Goal: Task Accomplishment & Management: Manage account settings

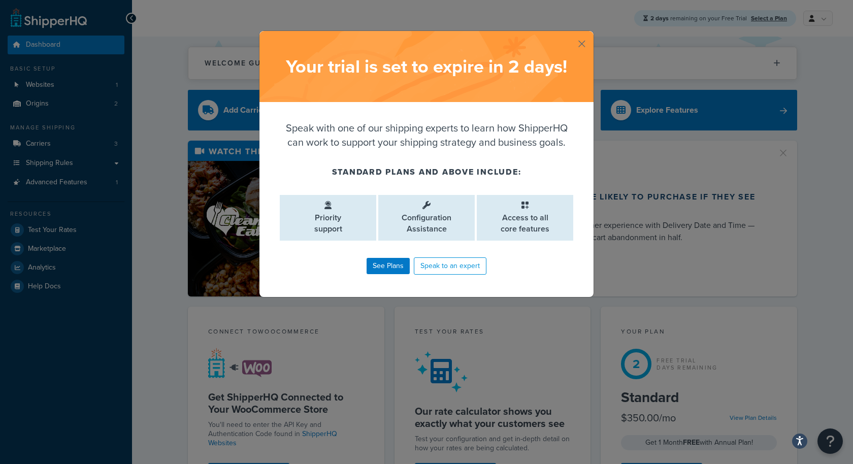
click at [591, 34] on button "button" at bounding box center [592, 32] width 3 height 3
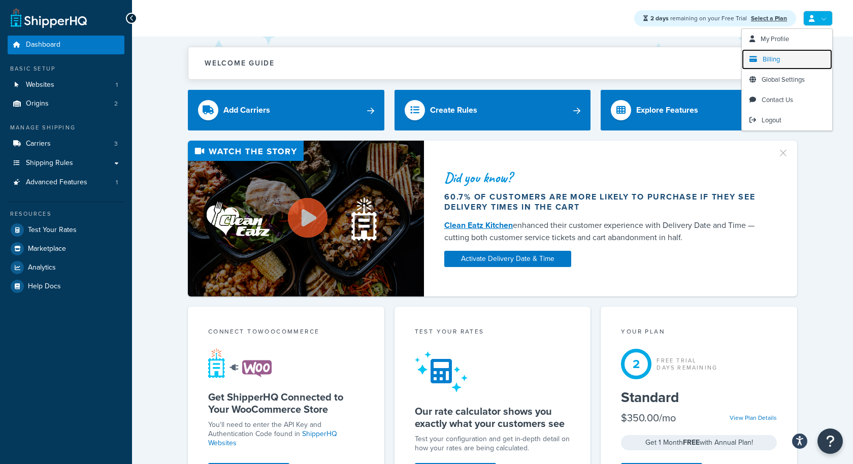
click at [772, 55] on span "Billing" at bounding box center [770, 59] width 17 height 10
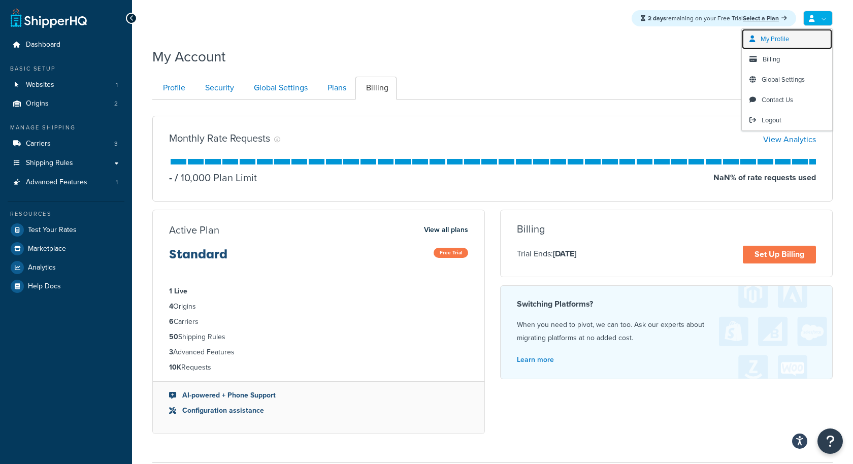
click at [796, 40] on link "My Profile" at bounding box center [787, 39] width 90 height 20
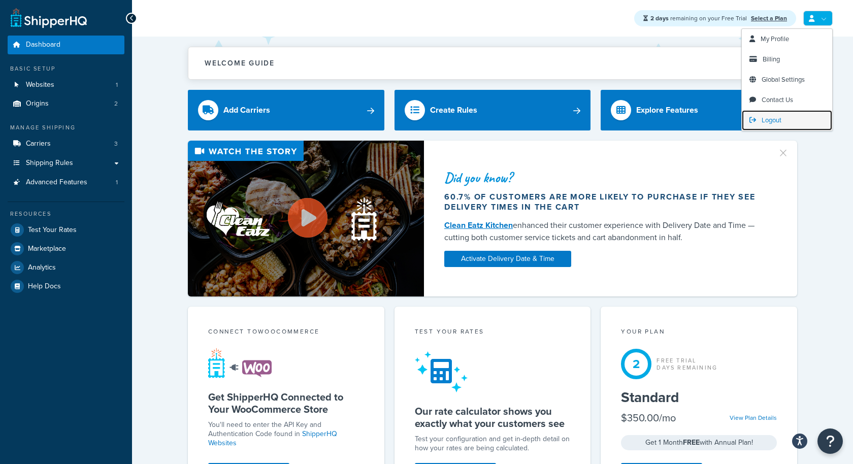
click at [775, 121] on span "Logout" at bounding box center [771, 120] width 20 height 10
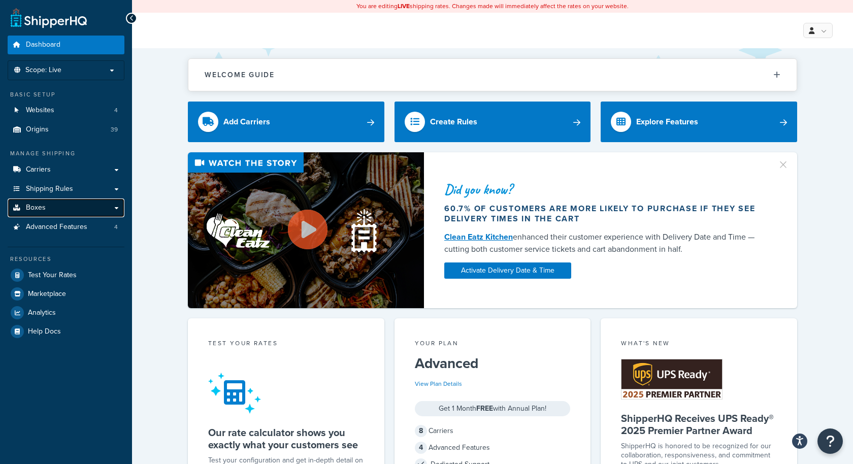
click at [86, 201] on link "Boxes" at bounding box center [66, 207] width 117 height 19
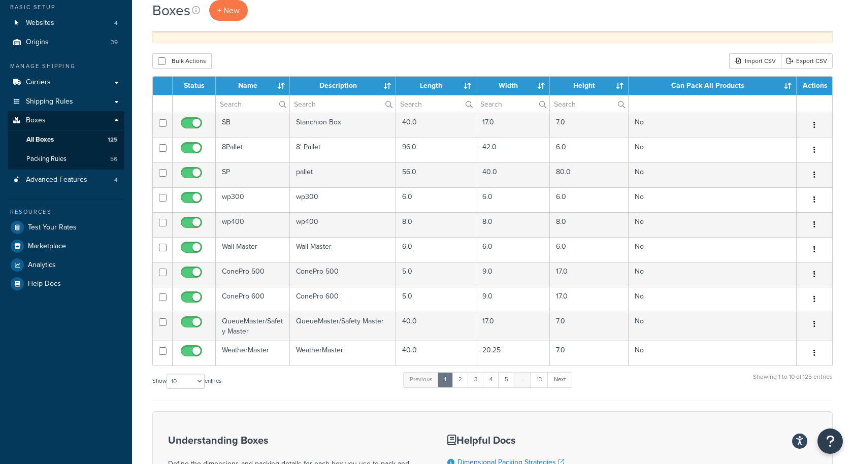
scroll to position [95, 0]
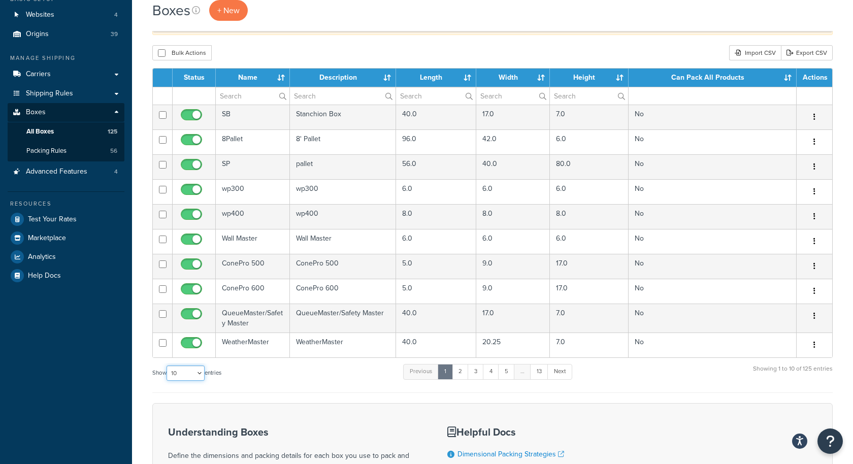
click at [180, 372] on select "10 15 25 50 100 1000" at bounding box center [186, 373] width 38 height 15
select select "1000"
click at [168, 366] on select "10 15 25 50 100 1000" at bounding box center [186, 373] width 38 height 15
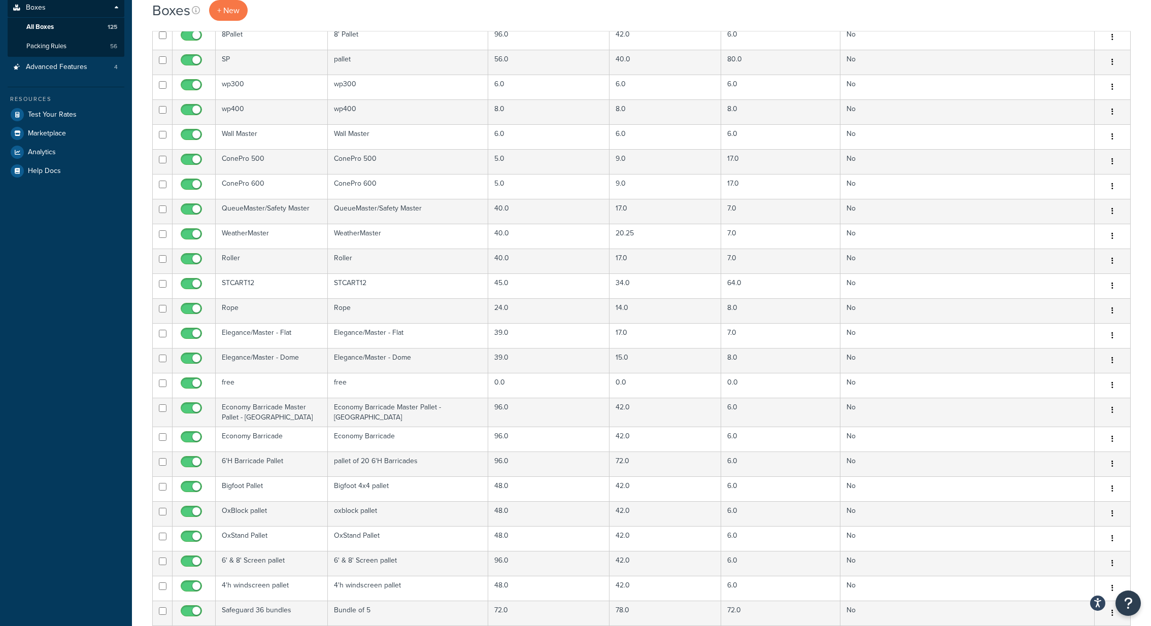
scroll to position [0, 0]
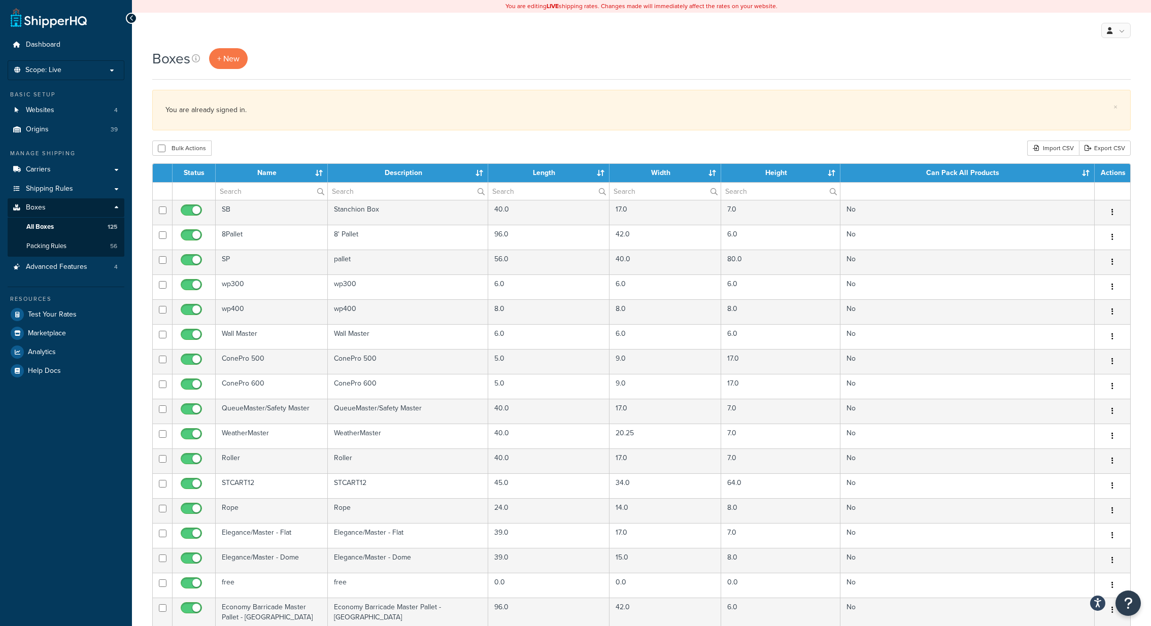
click at [61, 277] on ul "Manage Shipping Carriers Carriers All Carriers 8 Method Merging Rules 3 Shippin…" at bounding box center [66, 264] width 117 height 231
click at [67, 266] on span "Advanced Features" at bounding box center [56, 267] width 61 height 9
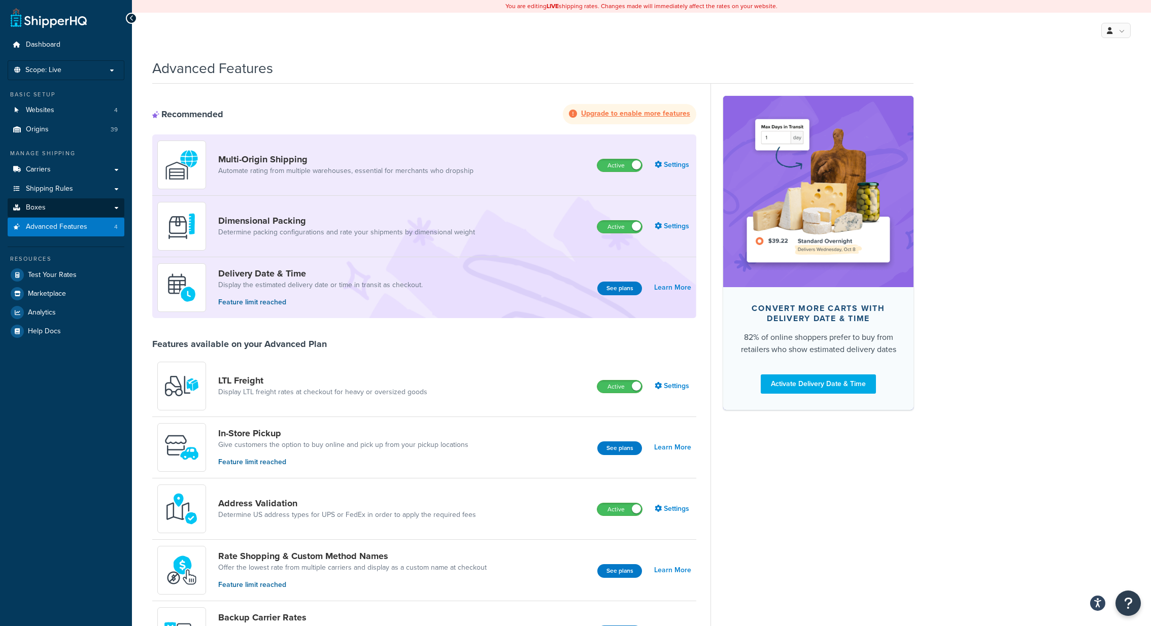
click at [68, 207] on link "Boxes" at bounding box center [66, 207] width 117 height 19
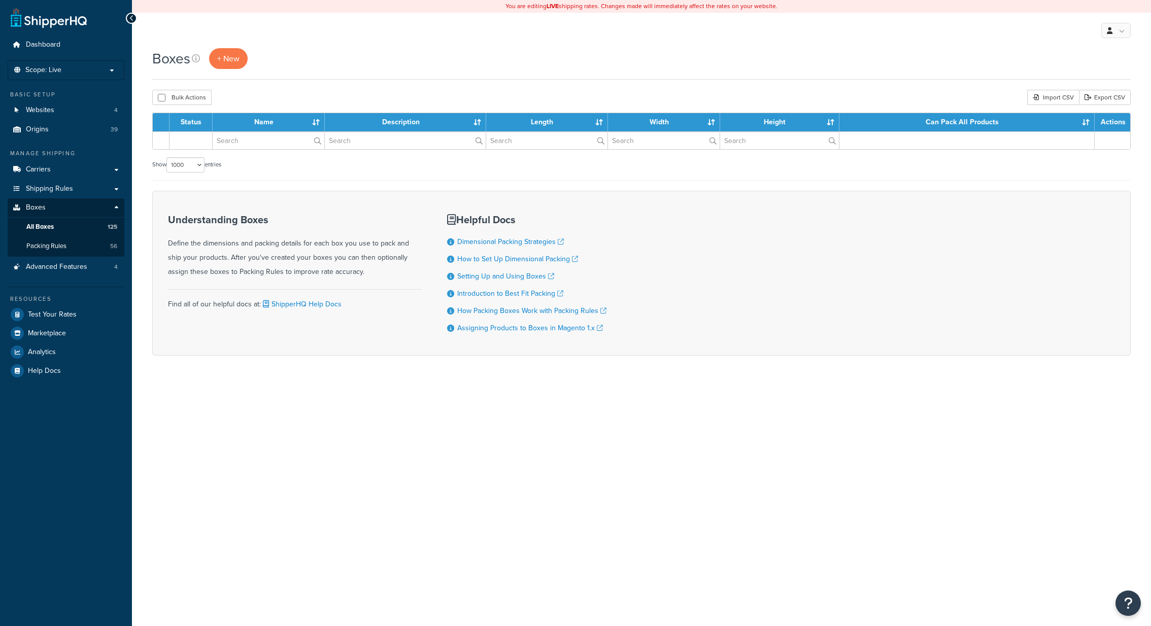
select select "1000"
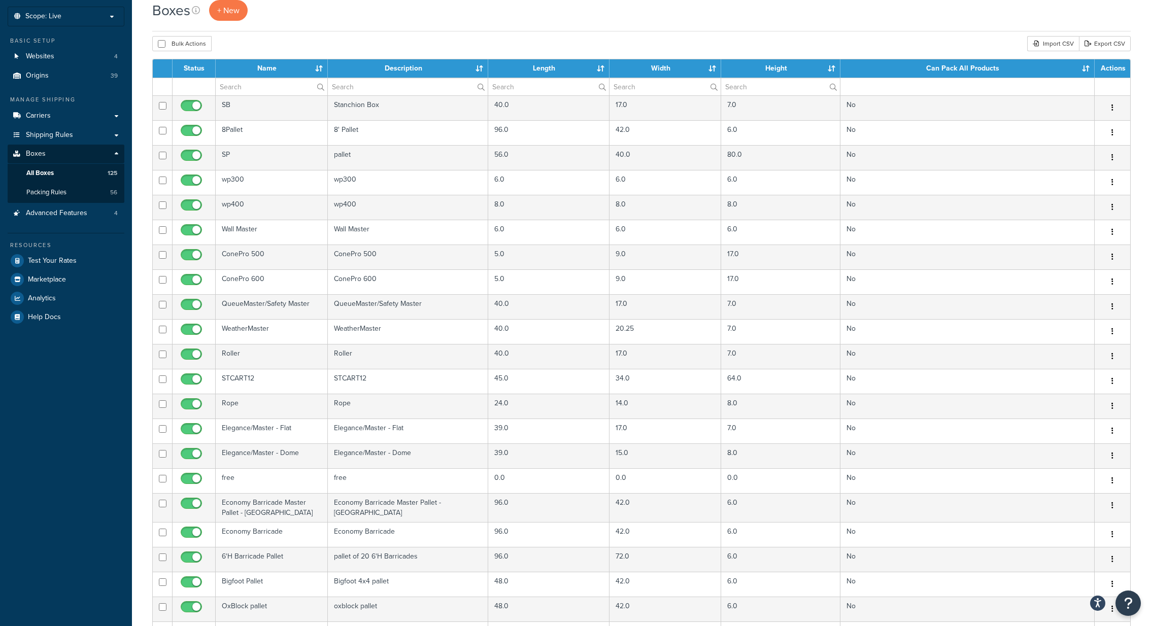
scroll to position [58, 0]
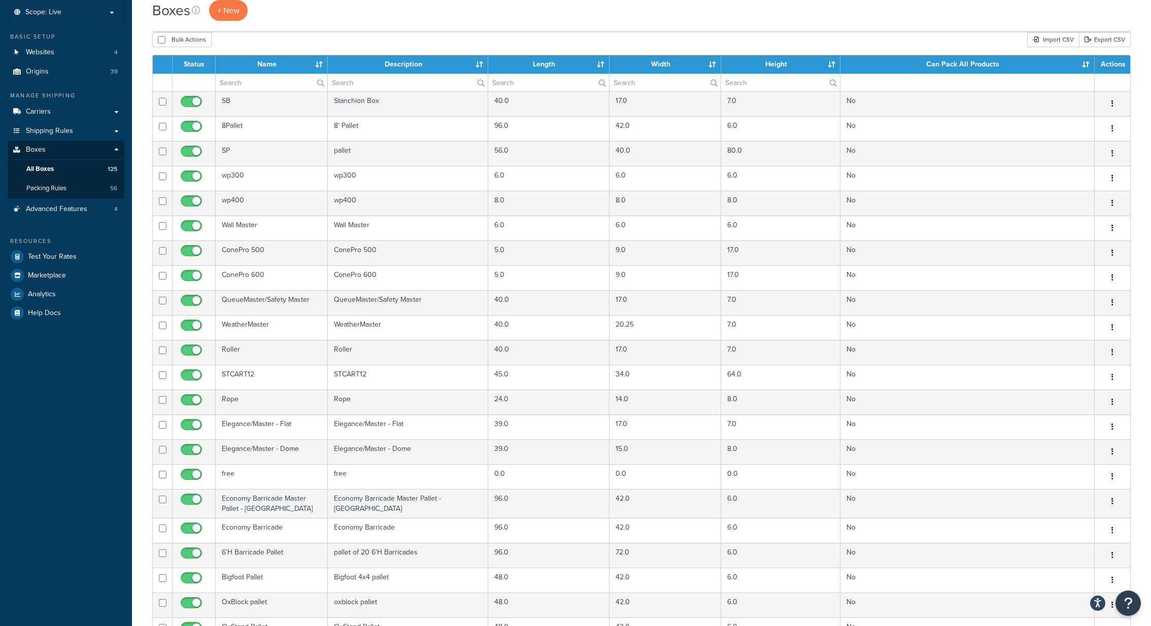
click at [541, 57] on th "Length" at bounding box center [548, 64] width 121 height 18
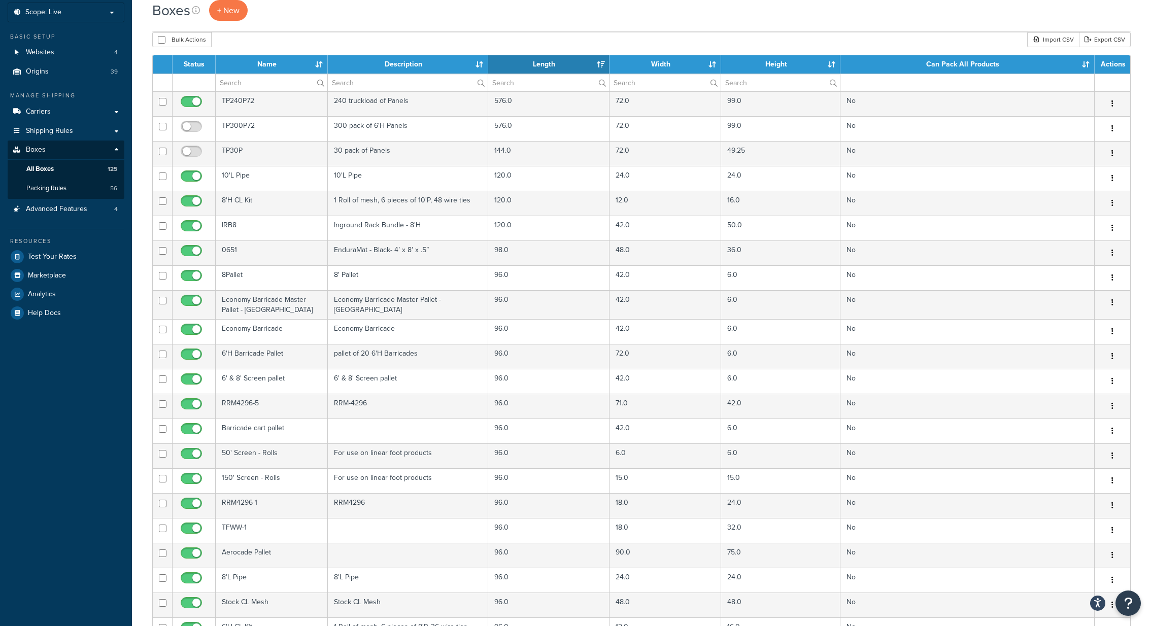
click at [542, 62] on th "Length" at bounding box center [548, 64] width 121 height 18
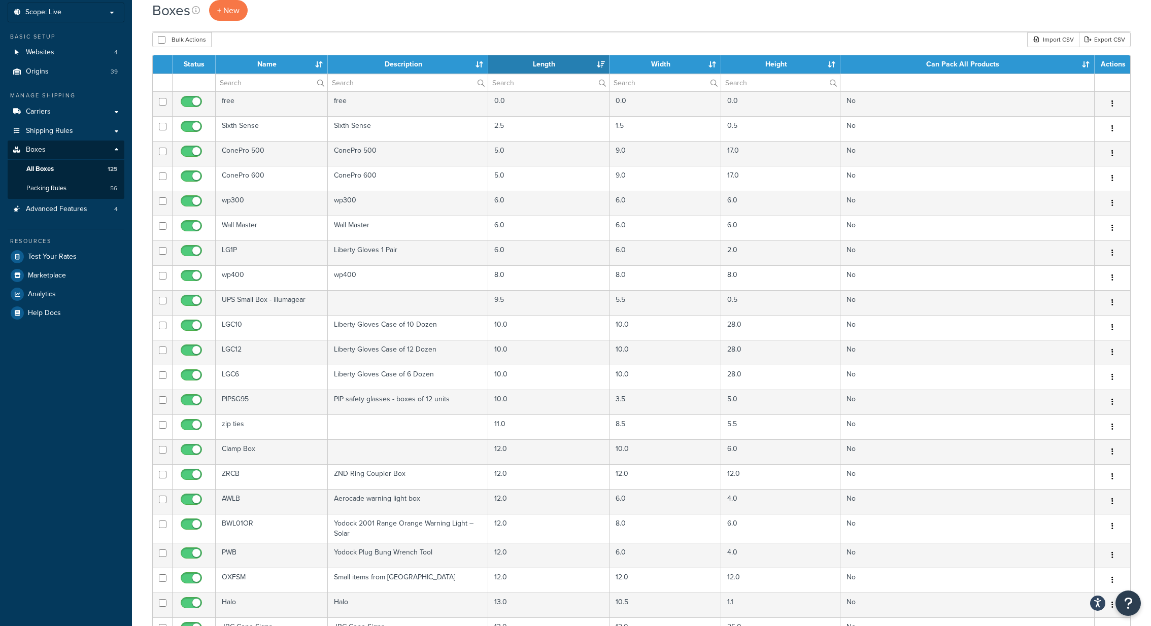
click at [542, 62] on th "Length" at bounding box center [548, 64] width 121 height 18
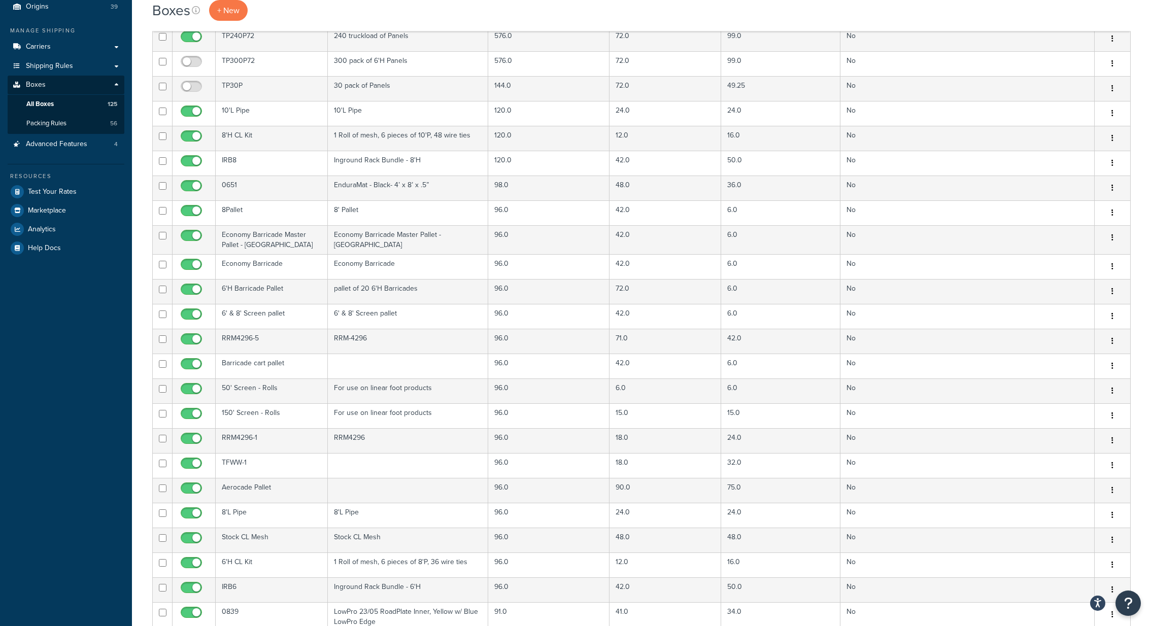
scroll to position [0, 0]
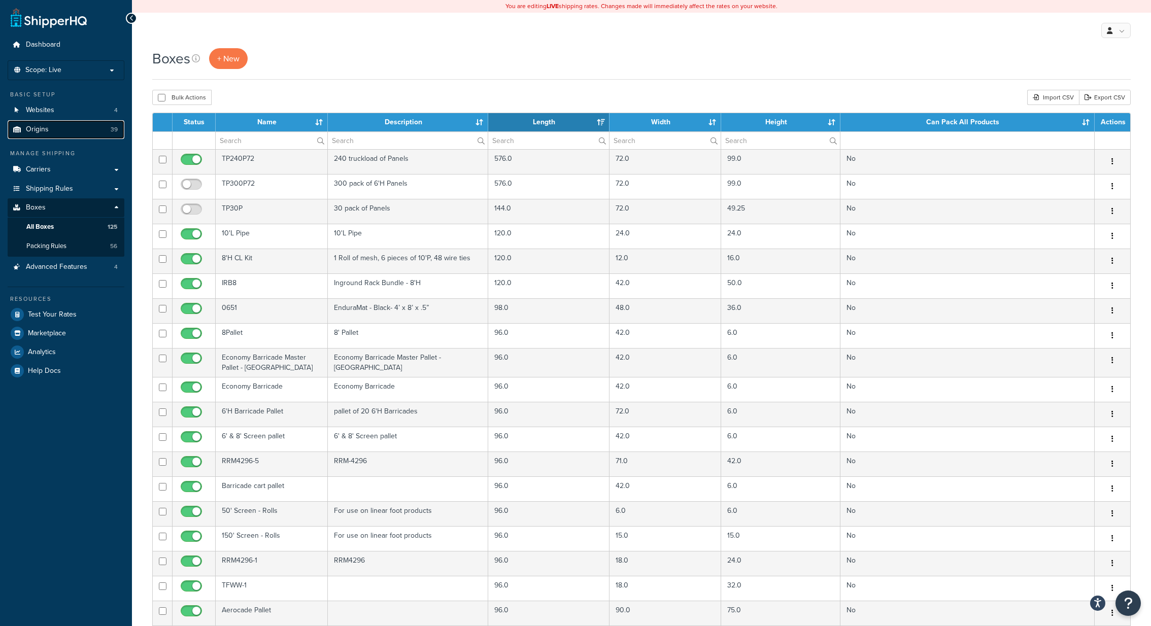
click at [73, 134] on link "Origins 39" at bounding box center [66, 129] width 117 height 19
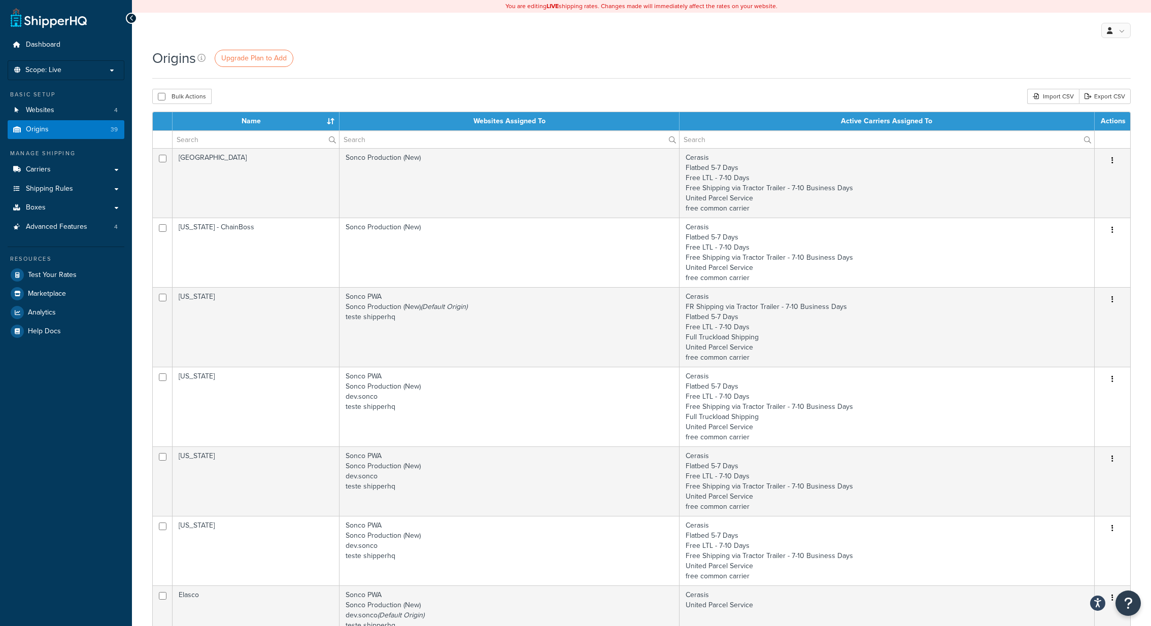
scroll to position [458, 0]
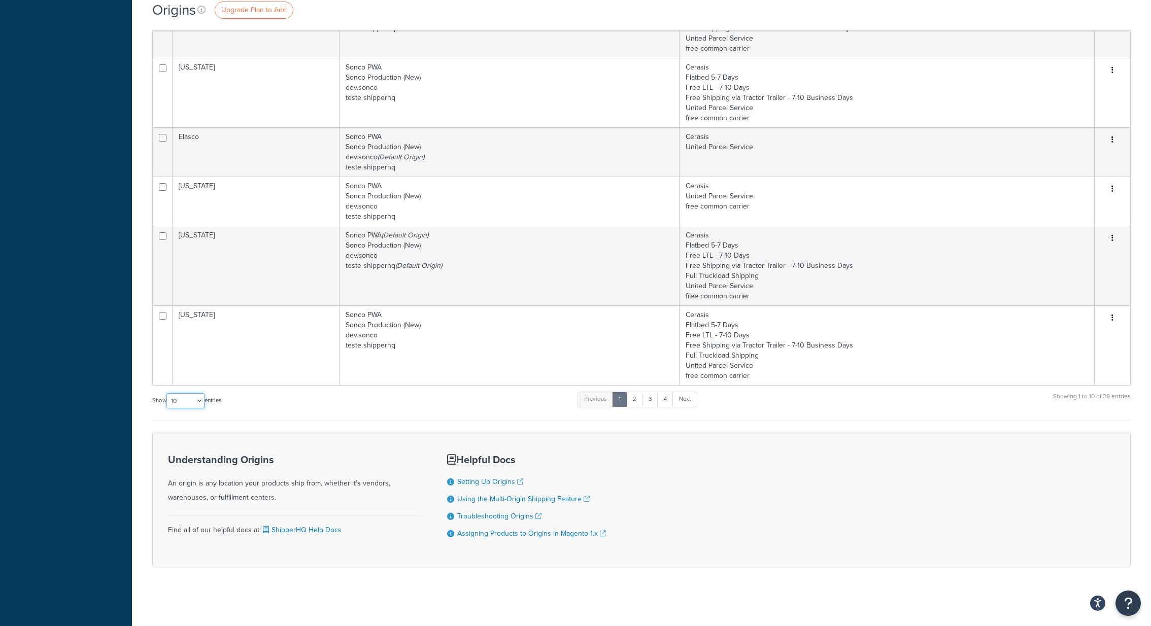
click at [196, 393] on select "10 15 25 50 100 1000" at bounding box center [186, 400] width 38 height 15
select select "100"
click at [168, 393] on select "10 15 25 50 100 1000" at bounding box center [186, 400] width 38 height 15
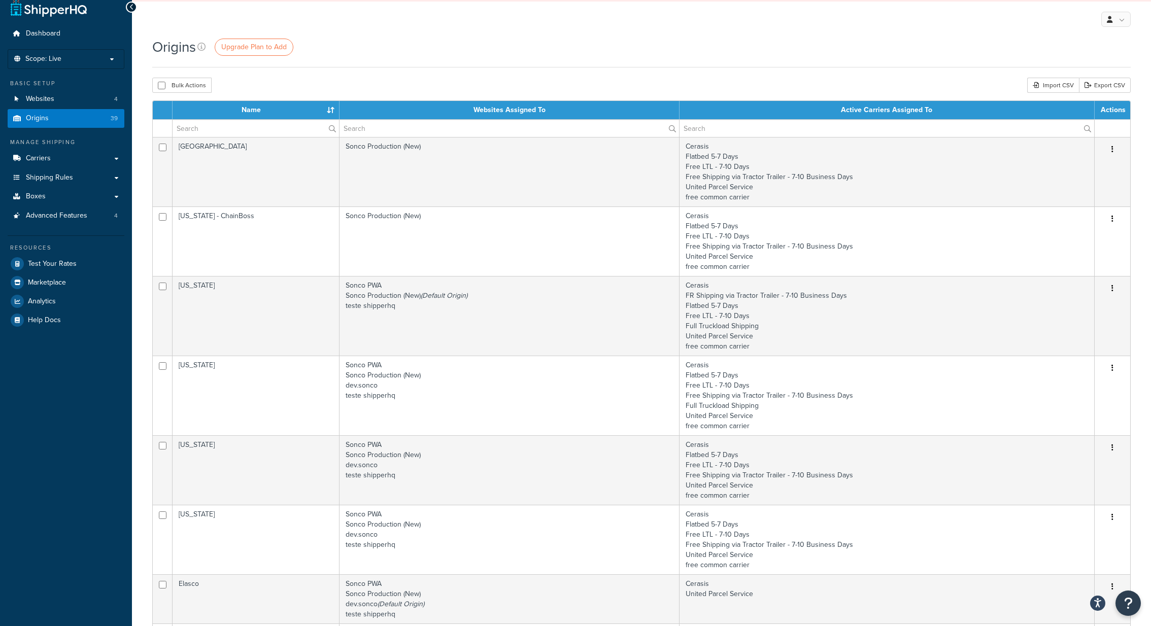
scroll to position [13, 0]
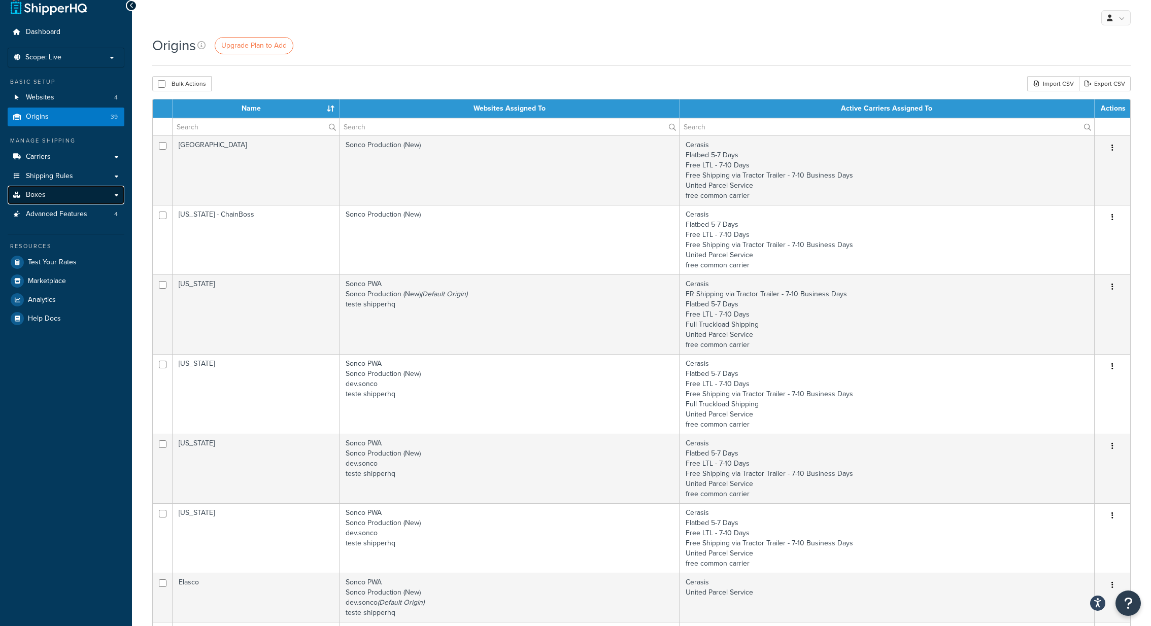
click at [65, 193] on link "Boxes" at bounding box center [66, 195] width 117 height 19
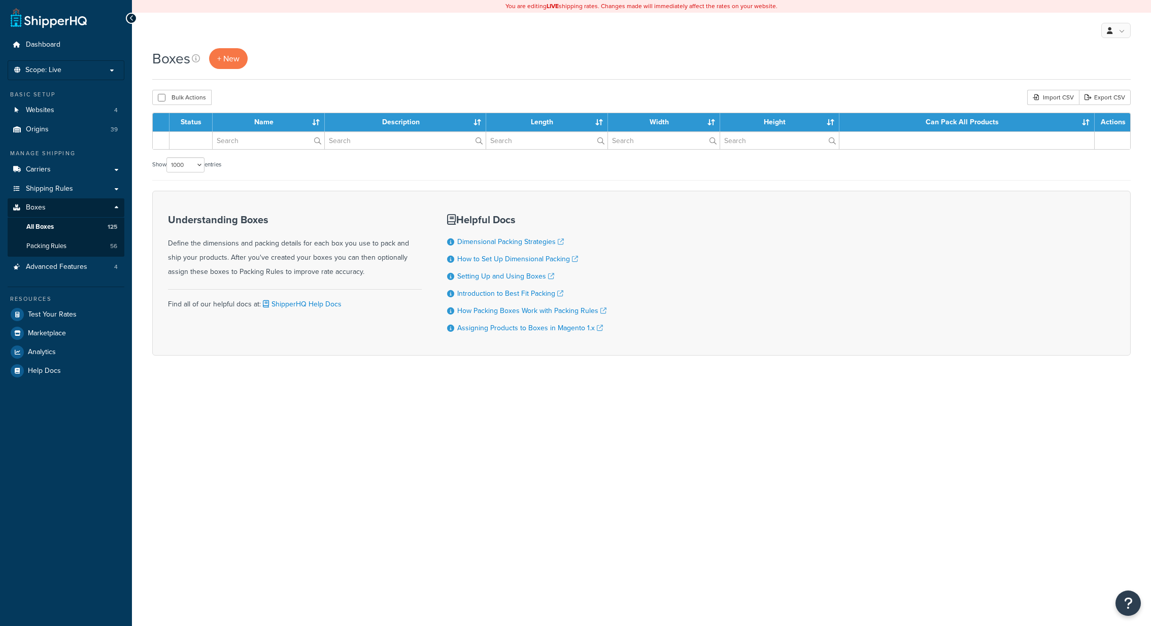
select select "1000"
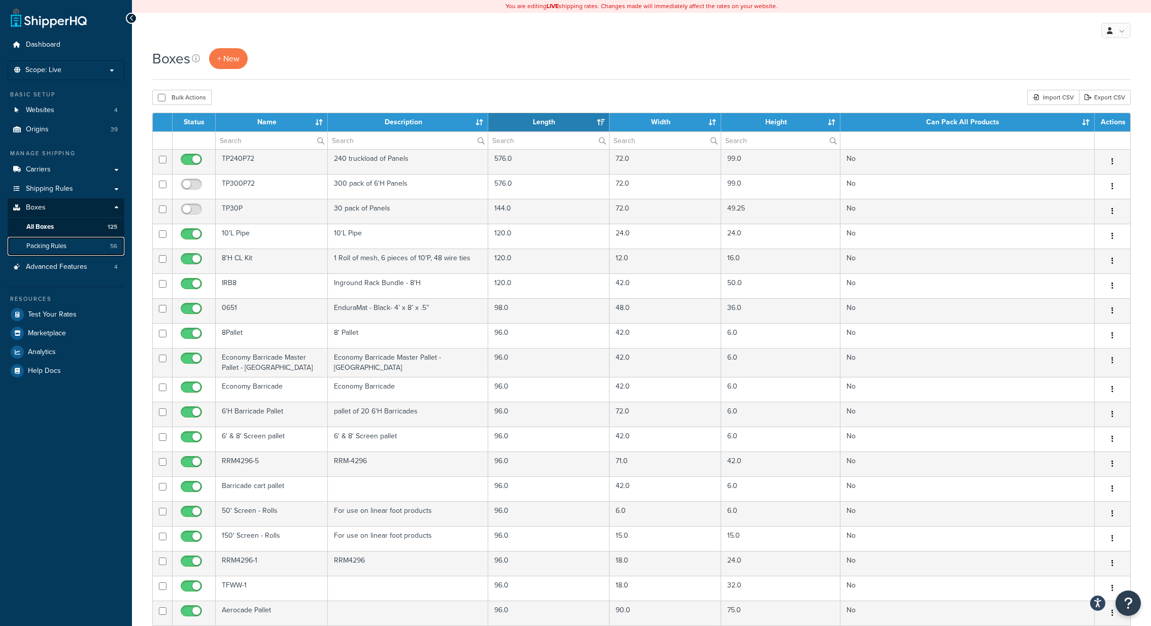
click at [103, 250] on link "Packing Rules 56" at bounding box center [66, 246] width 117 height 19
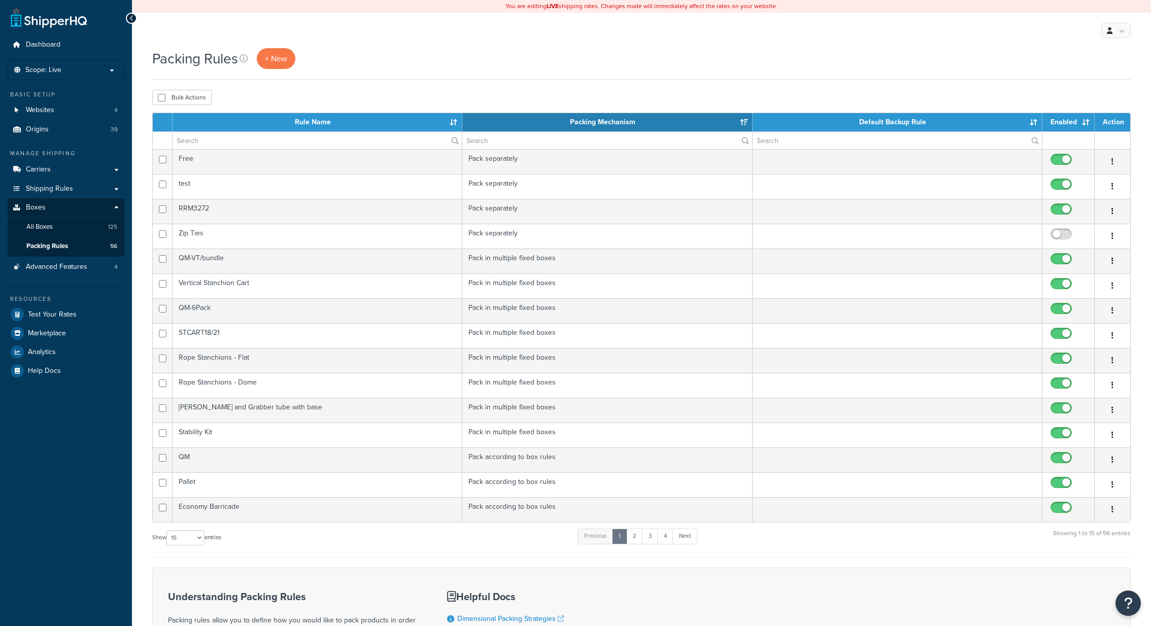
select select "15"
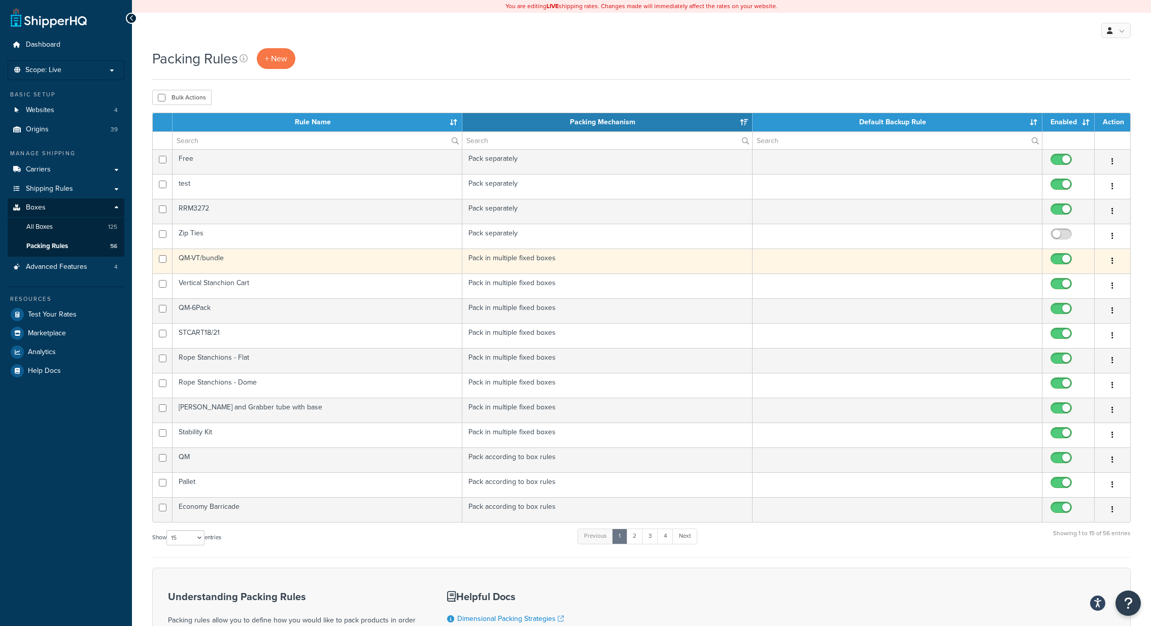
click at [555, 260] on td "Pack in multiple fixed boxes" at bounding box center [607, 261] width 290 height 25
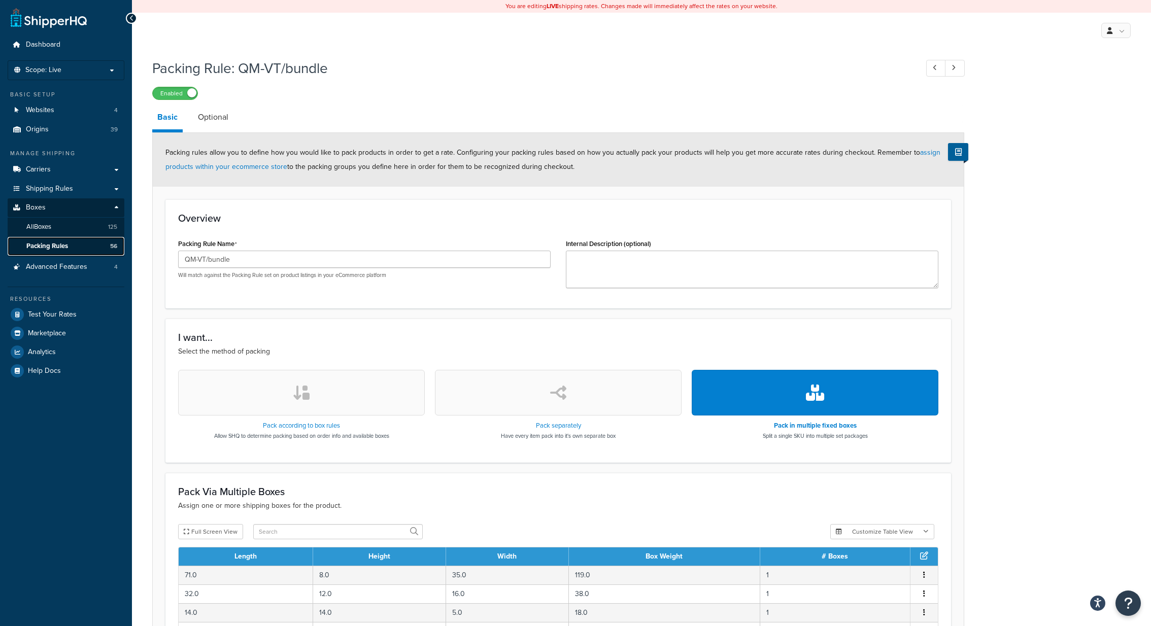
click at [116, 250] on link "Packing Rules 56" at bounding box center [66, 246] width 117 height 19
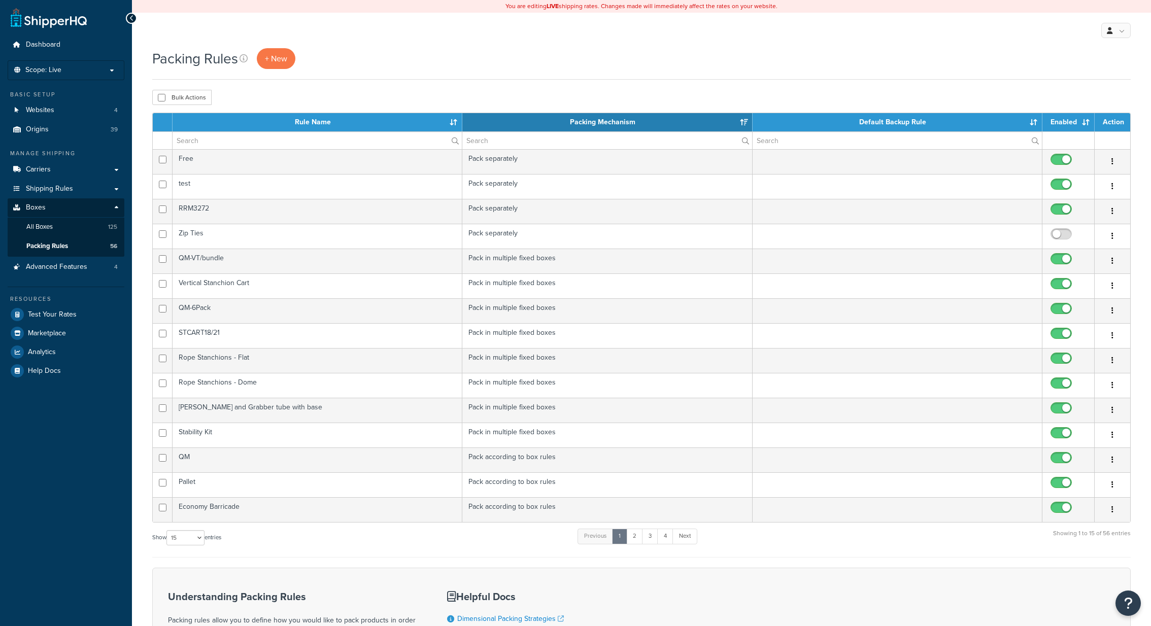
select select "15"
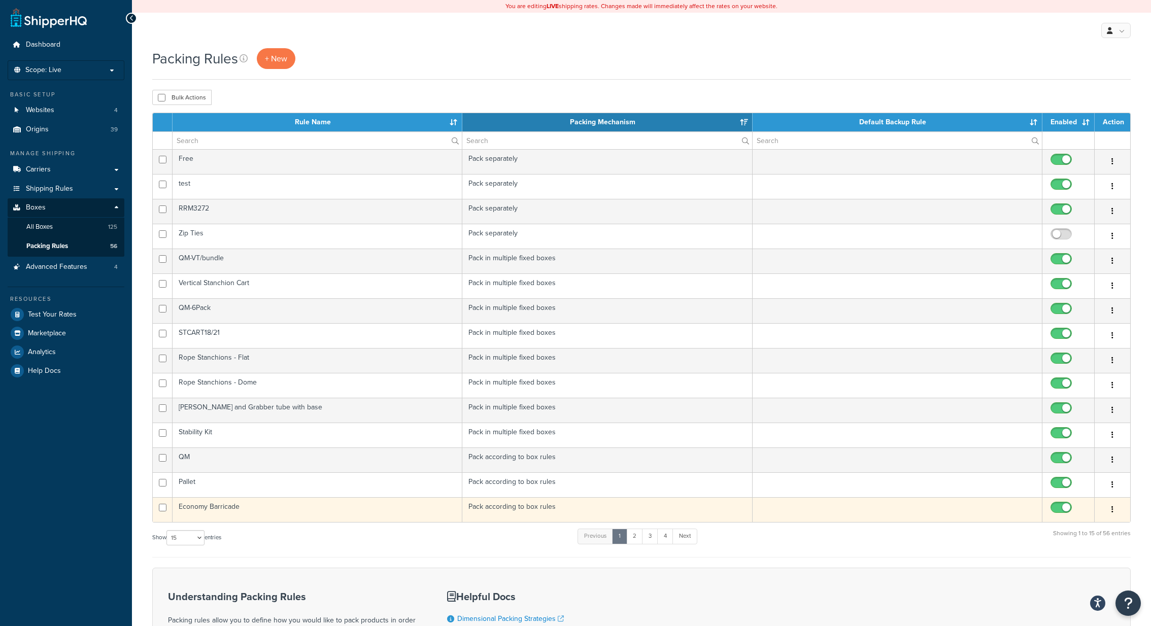
click at [486, 508] on td "Pack according to box rules" at bounding box center [607, 509] width 290 height 25
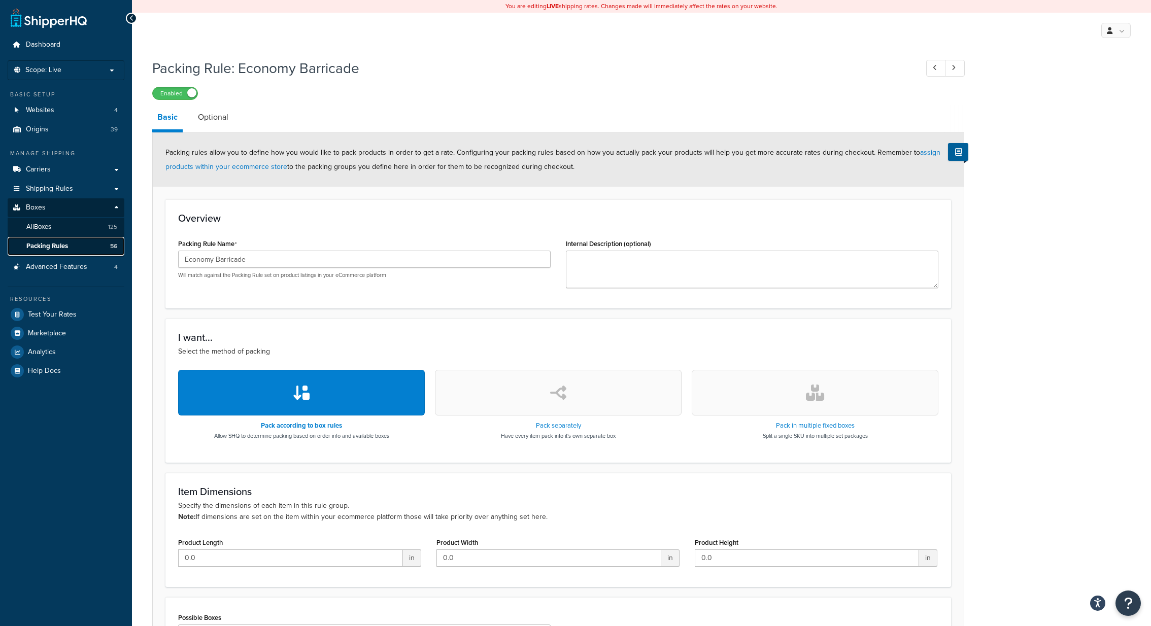
click at [87, 248] on link "Packing Rules 56" at bounding box center [66, 246] width 117 height 19
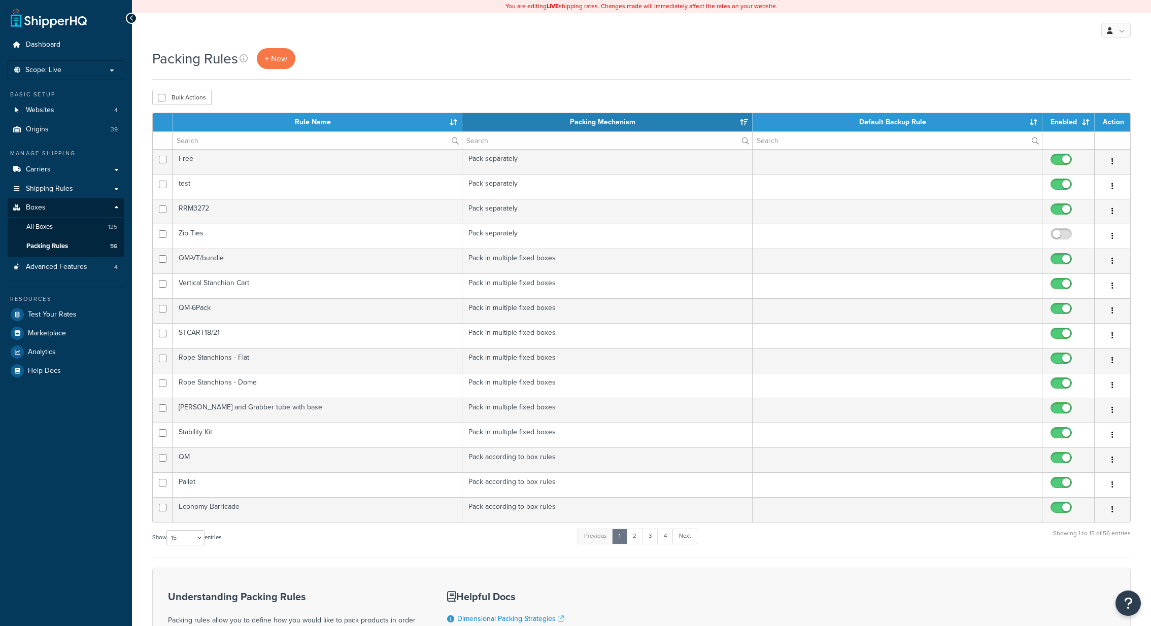
select select "15"
click at [81, 231] on link "All Boxes 125" at bounding box center [66, 227] width 117 height 19
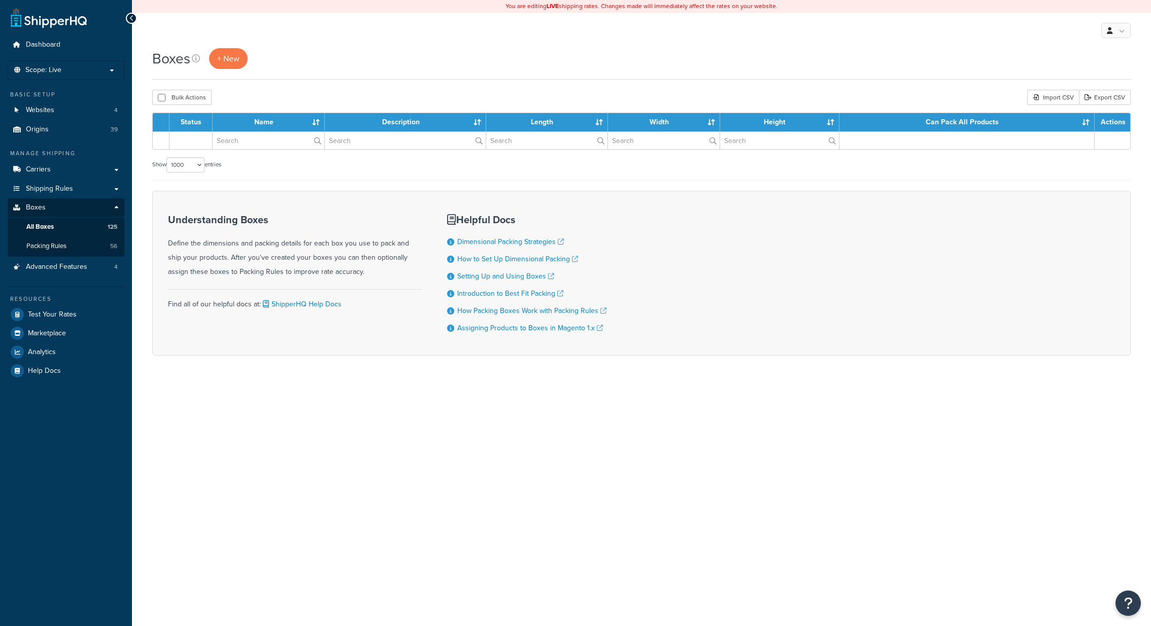
select select "1000"
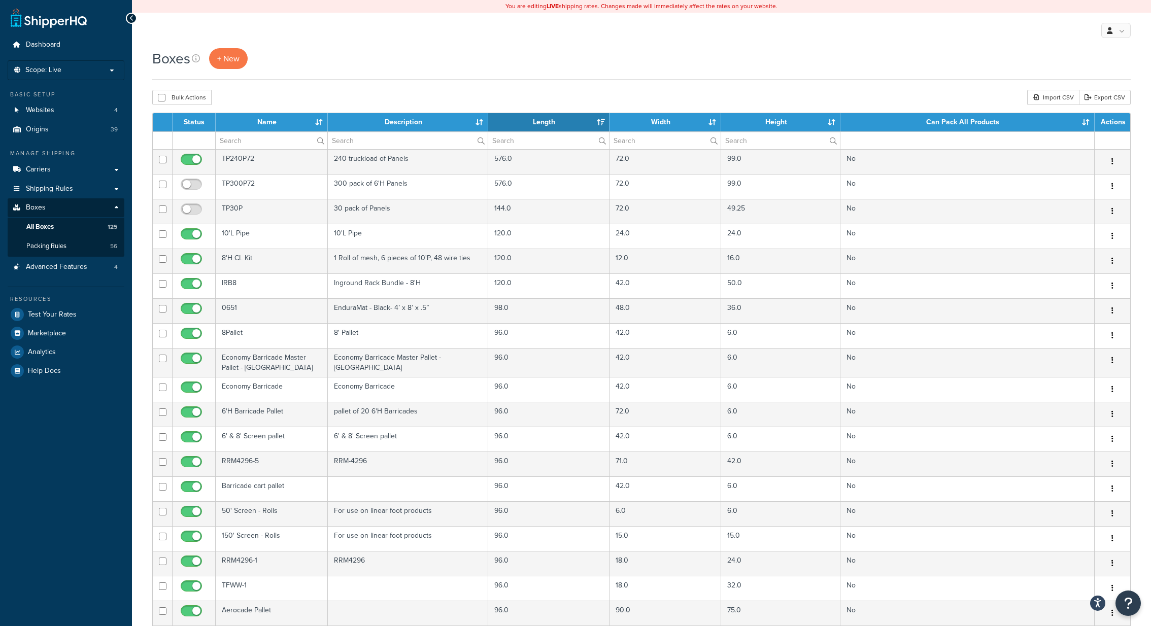
click at [277, 37] on div "My Profile Billing Global Settings Contact Us Logout" at bounding box center [641, 31] width 1019 height 36
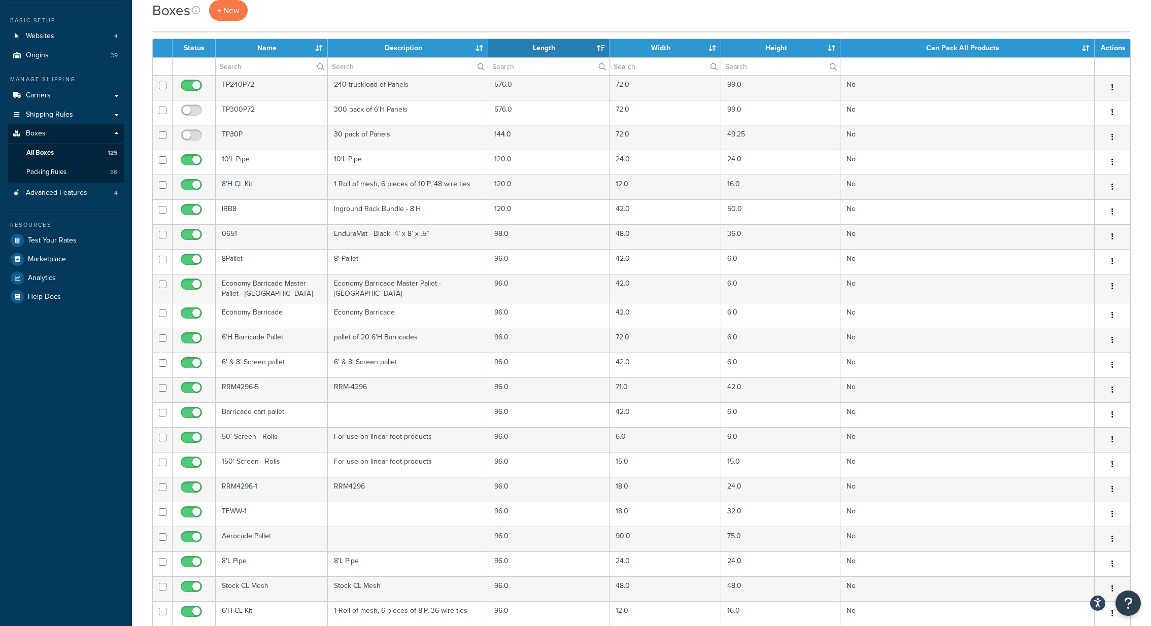
scroll to position [73, 0]
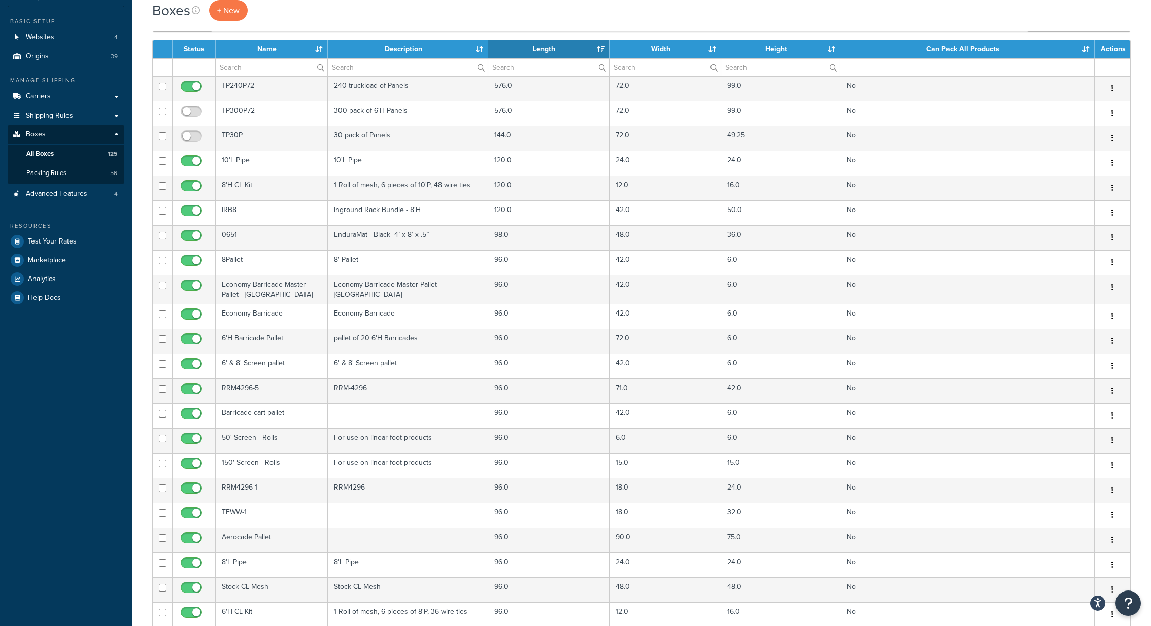
click at [875, 387] on td "No" at bounding box center [968, 391] width 254 height 25
